Goal: Task Accomplishment & Management: Complete application form

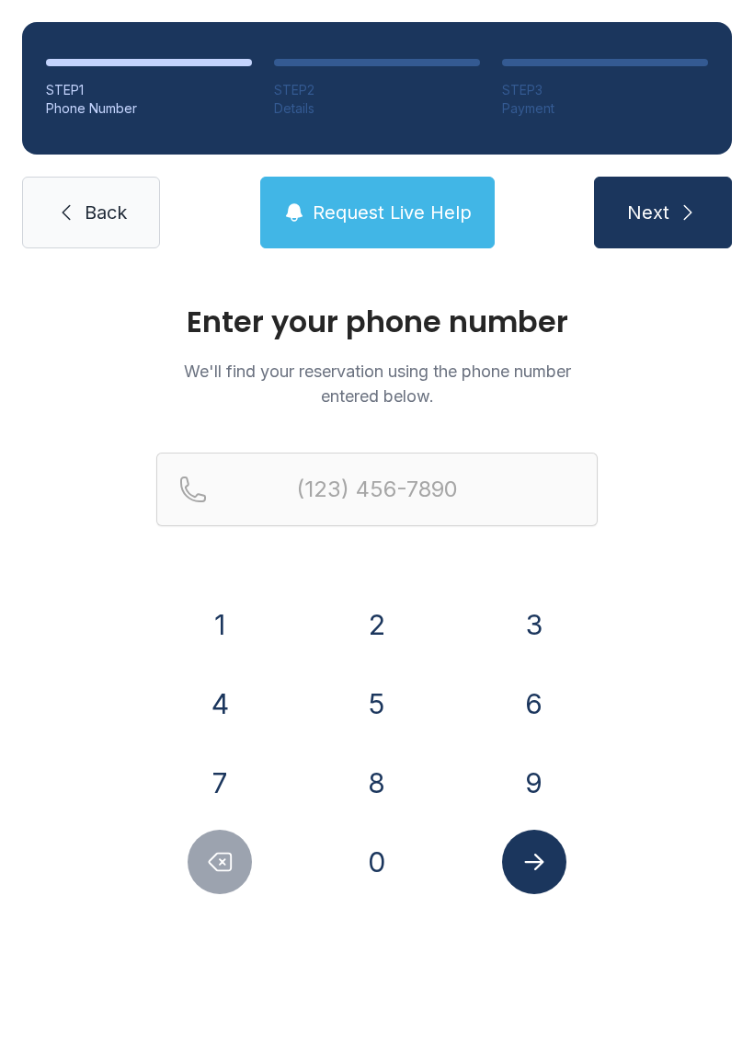
click at [386, 793] on button "8" at bounding box center [377, 782] width 64 height 64
click at [228, 696] on button "4" at bounding box center [220, 703] width 64 height 64
click at [546, 615] on button "3" at bounding box center [534, 624] width 64 height 64
click at [377, 700] on button "5" at bounding box center [377, 703] width 64 height 64
click at [398, 869] on button "0" at bounding box center [377, 861] width 64 height 64
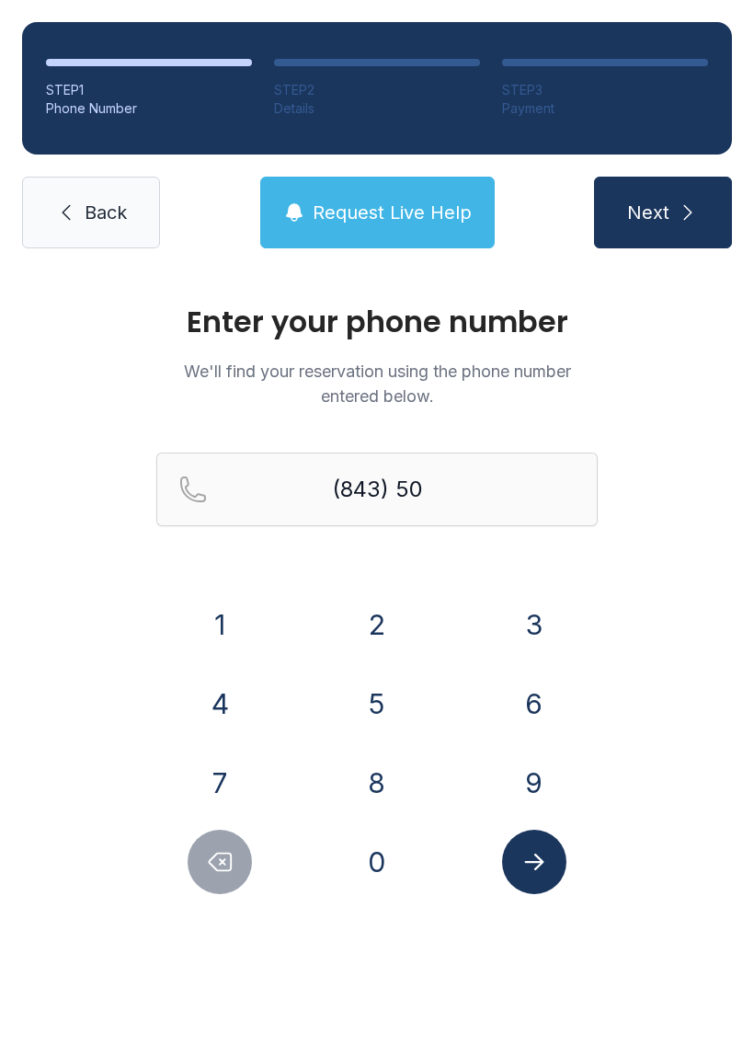
click at [388, 688] on button "5" at bounding box center [377, 703] width 64 height 64
click at [214, 777] on button "7" at bounding box center [220, 782] width 64 height 64
click at [539, 725] on button "6" at bounding box center [534, 703] width 64 height 64
click at [546, 702] on button "6" at bounding box center [534, 703] width 64 height 64
click at [215, 689] on button "4" at bounding box center [220, 703] width 64 height 64
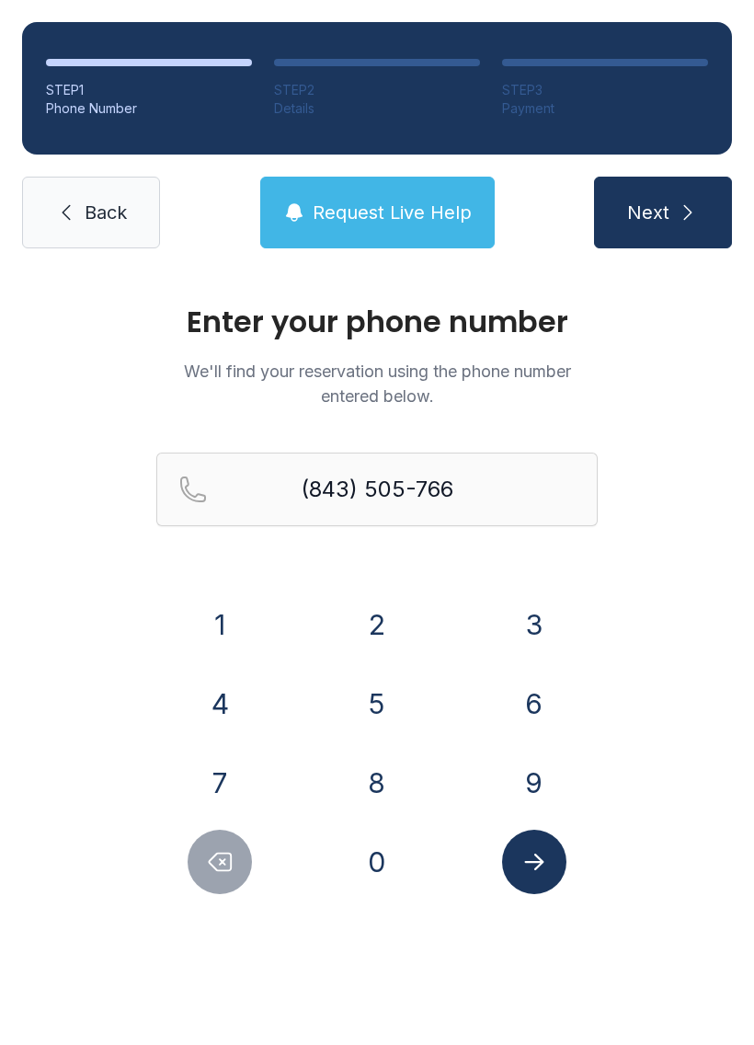
type input "[PHONE_NUMBER]"
click at [539, 857] on icon "Submit lookup form" at bounding box center [533, 861] width 19 height 17
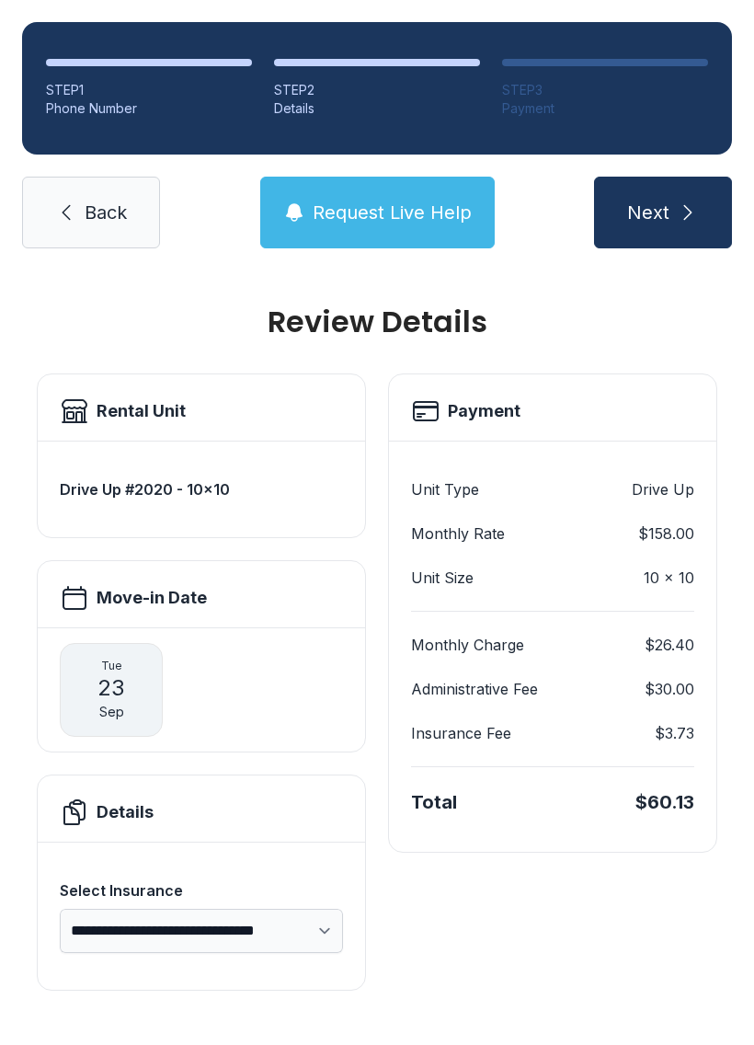
click at [692, 195] on button "Next" at bounding box center [663, 213] width 138 height 72
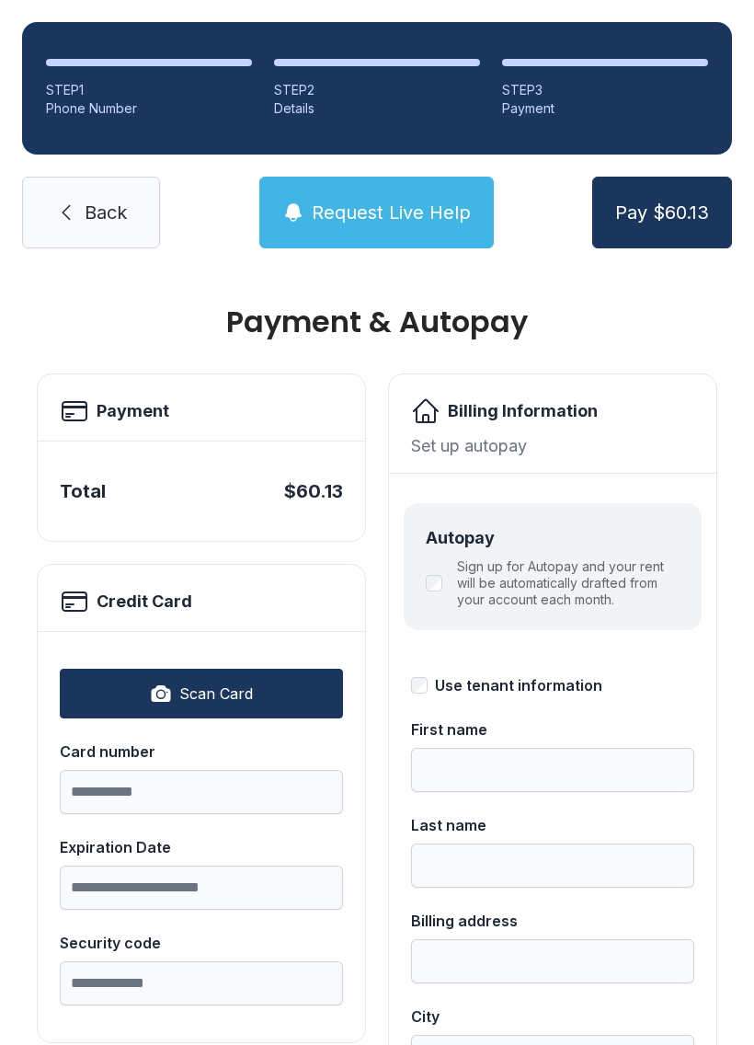
click at [119, 201] on span "Back" at bounding box center [106, 213] width 42 height 26
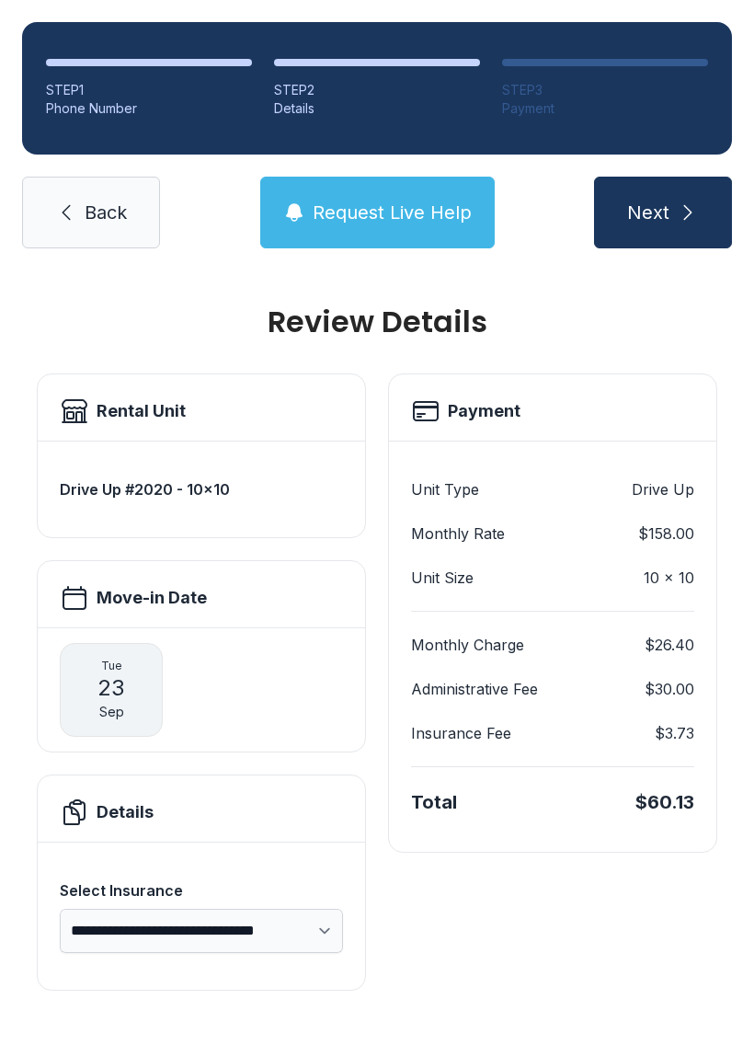
click at [108, 232] on link "Back" at bounding box center [91, 213] width 138 height 72
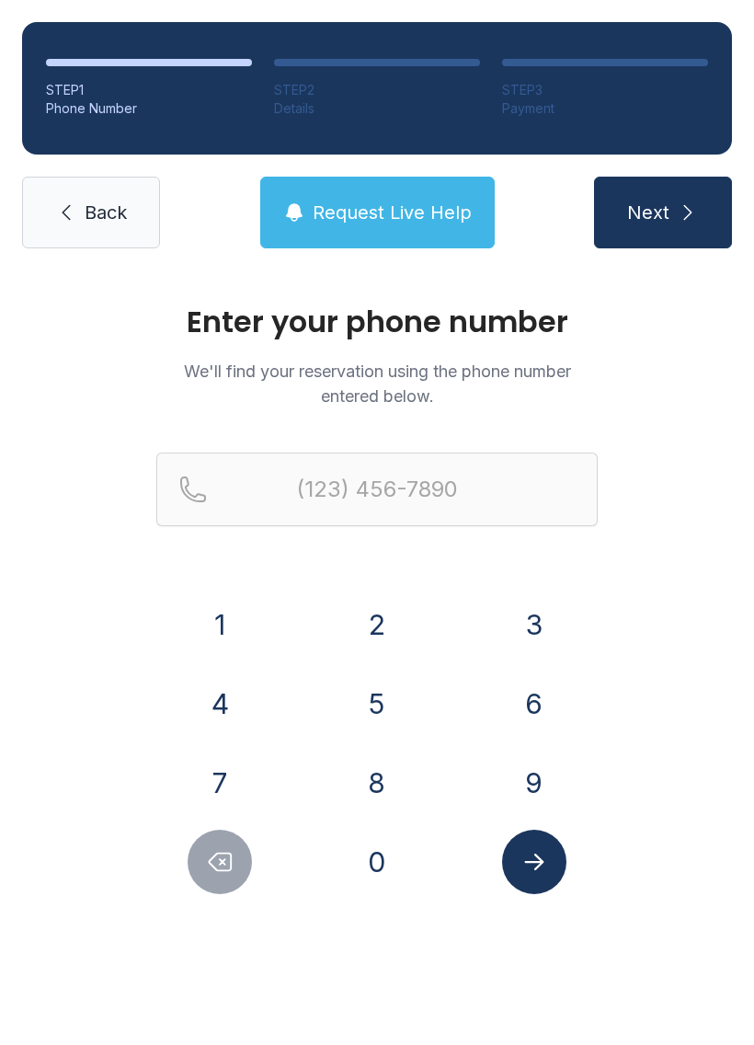
click at [376, 777] on button "8" at bounding box center [377, 782] width 64 height 64
click at [213, 689] on button "4" at bounding box center [220, 703] width 64 height 64
click at [535, 637] on button "3" at bounding box center [534, 624] width 64 height 64
click at [379, 710] on button "5" at bounding box center [377, 703] width 64 height 64
click at [380, 873] on button "0" at bounding box center [377, 861] width 64 height 64
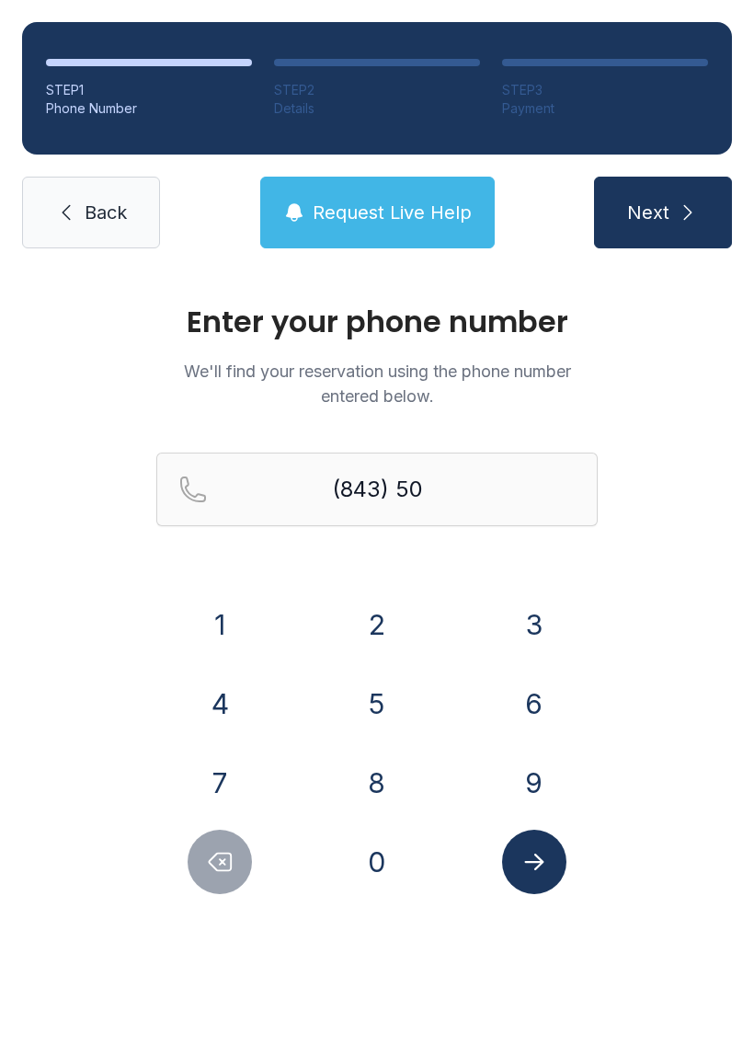
click at [383, 711] on button "5" at bounding box center [377, 703] width 64 height 64
click at [210, 784] on button "7" at bounding box center [220, 782] width 64 height 64
click at [530, 712] on button "6" at bounding box center [534, 703] width 64 height 64
click at [526, 700] on button "6" at bounding box center [534, 703] width 64 height 64
click at [222, 689] on button "4" at bounding box center [220, 703] width 64 height 64
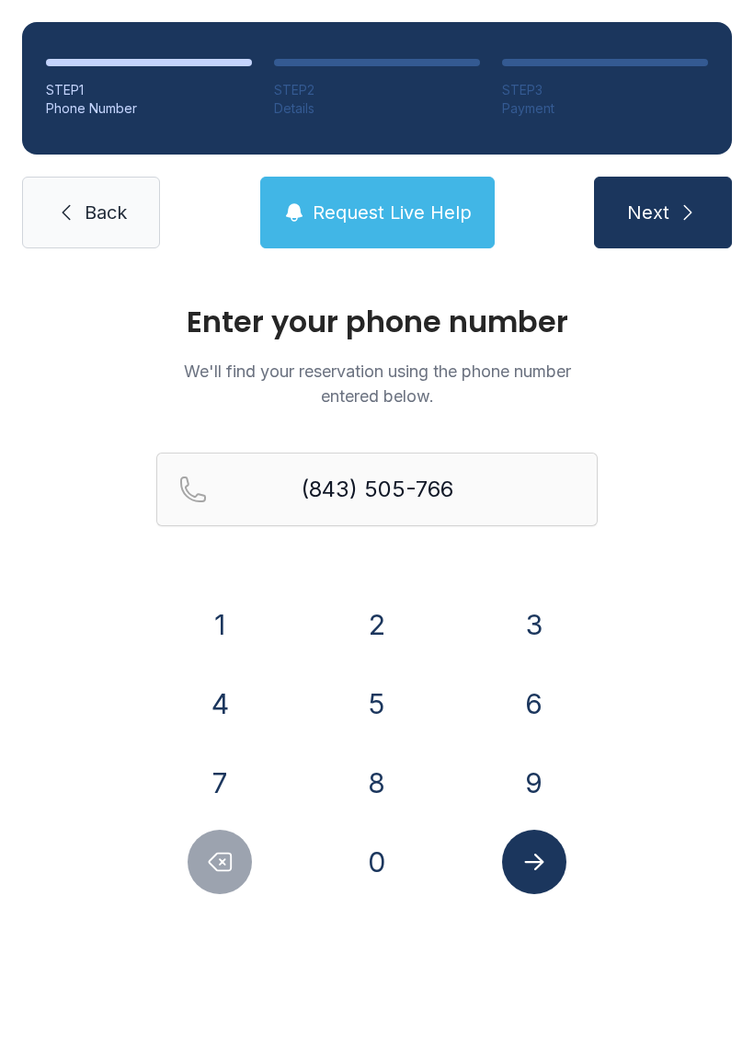
type input "[PHONE_NUMBER]"
click at [555, 852] on button "Submit lookup form" at bounding box center [534, 861] width 64 height 64
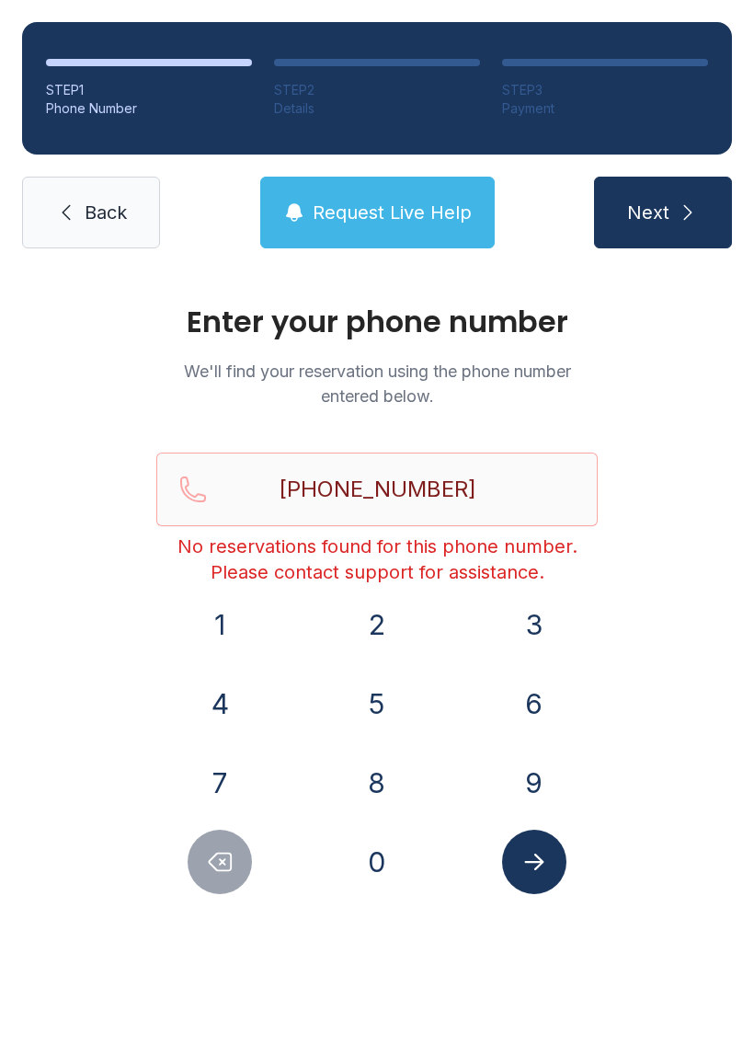
click at [533, 877] on button "Submit lookup form" at bounding box center [534, 861] width 64 height 64
click at [76, 381] on div "Enter your phone number We'll find your reservation using the phone number ente…" at bounding box center [377, 618] width 754 height 697
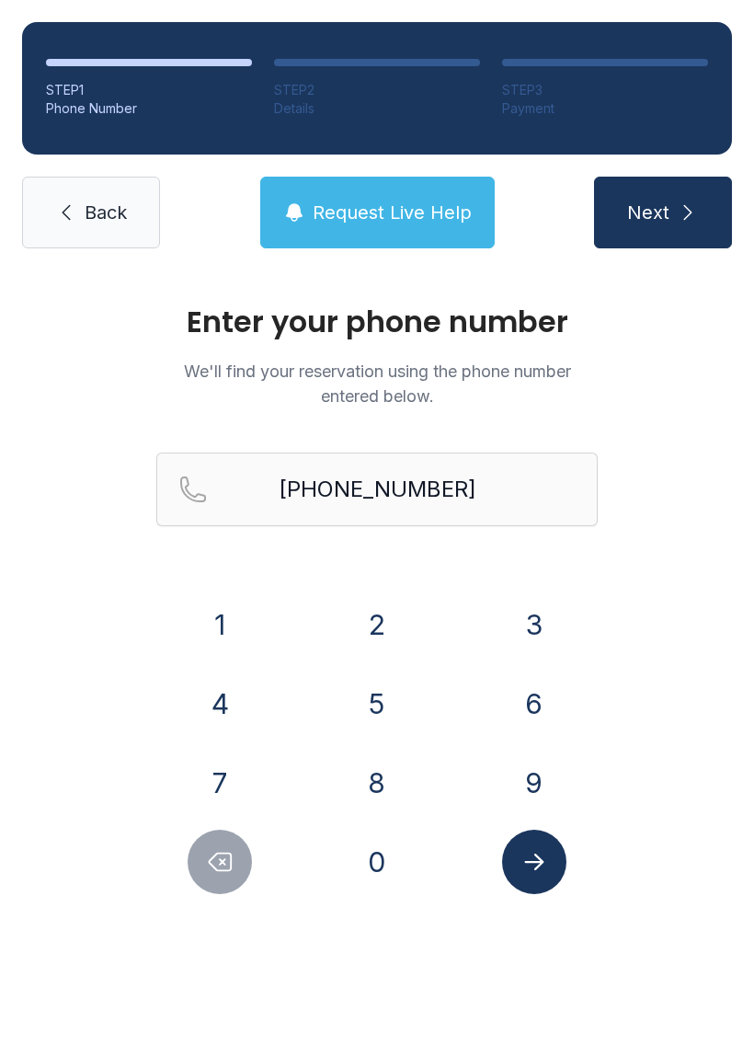
click at [82, 211] on link "Back" at bounding box center [91, 213] width 138 height 72
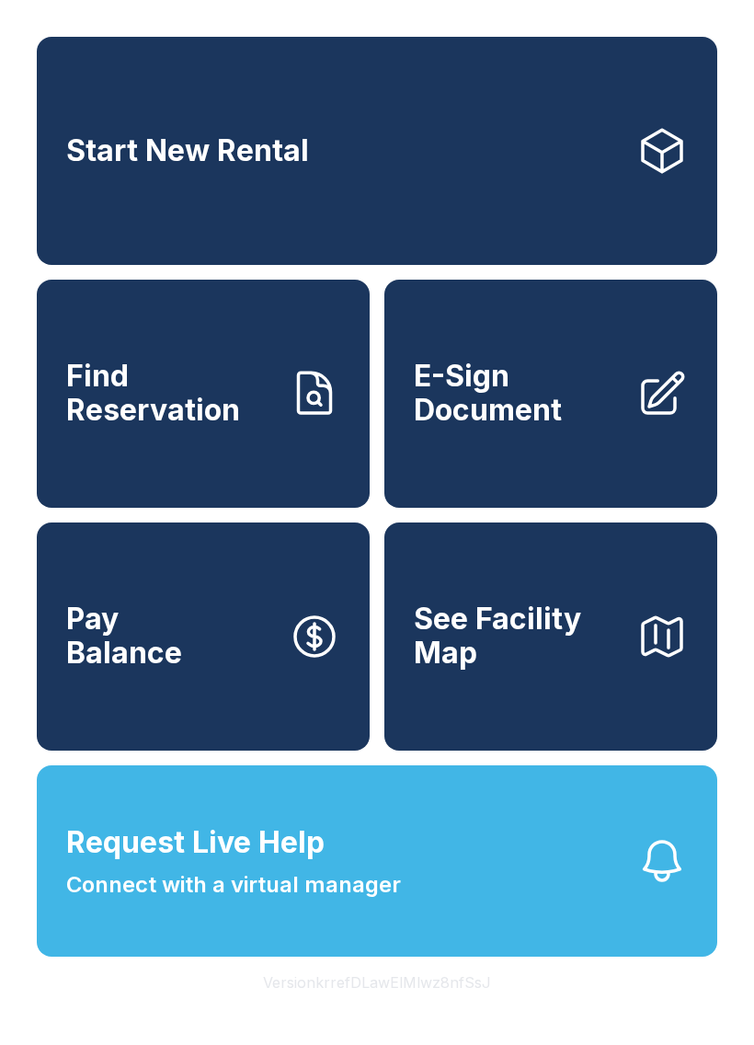
click at [539, 401] on span "E-Sign Document" at bounding box center [518, 393] width 208 height 67
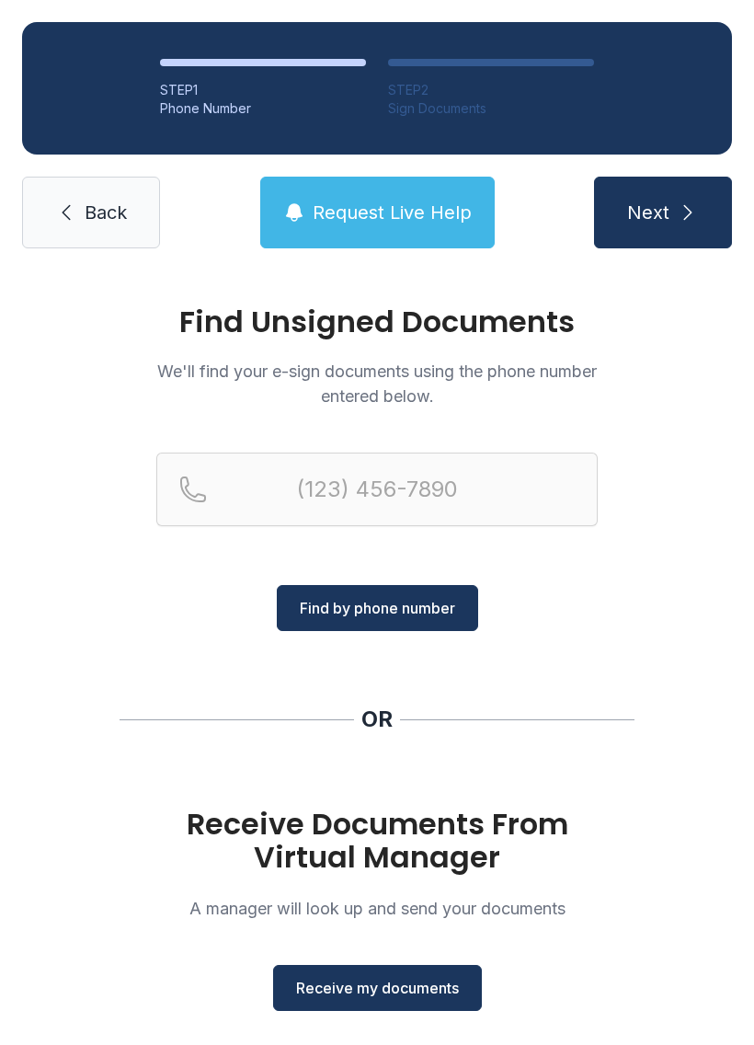
click at [391, 990] on span "Receive my documents" at bounding box center [377, 988] width 163 height 22
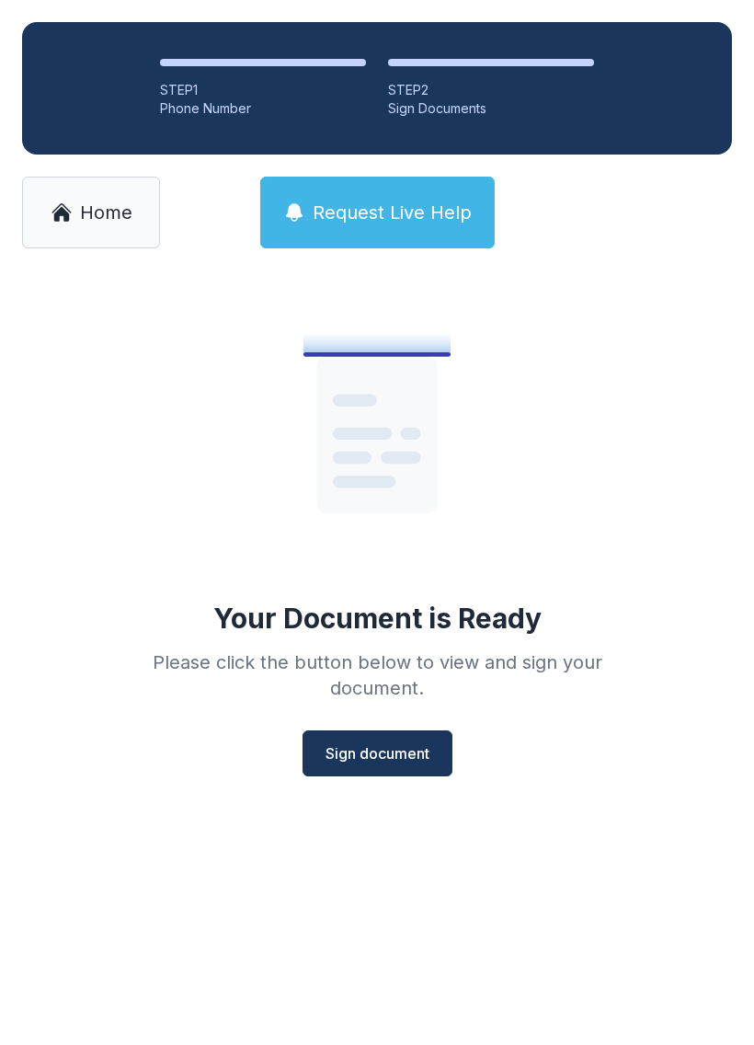
click at [397, 749] on span "Sign document" at bounding box center [378, 753] width 104 height 22
